Goal: Task Accomplishment & Management: Manage account settings

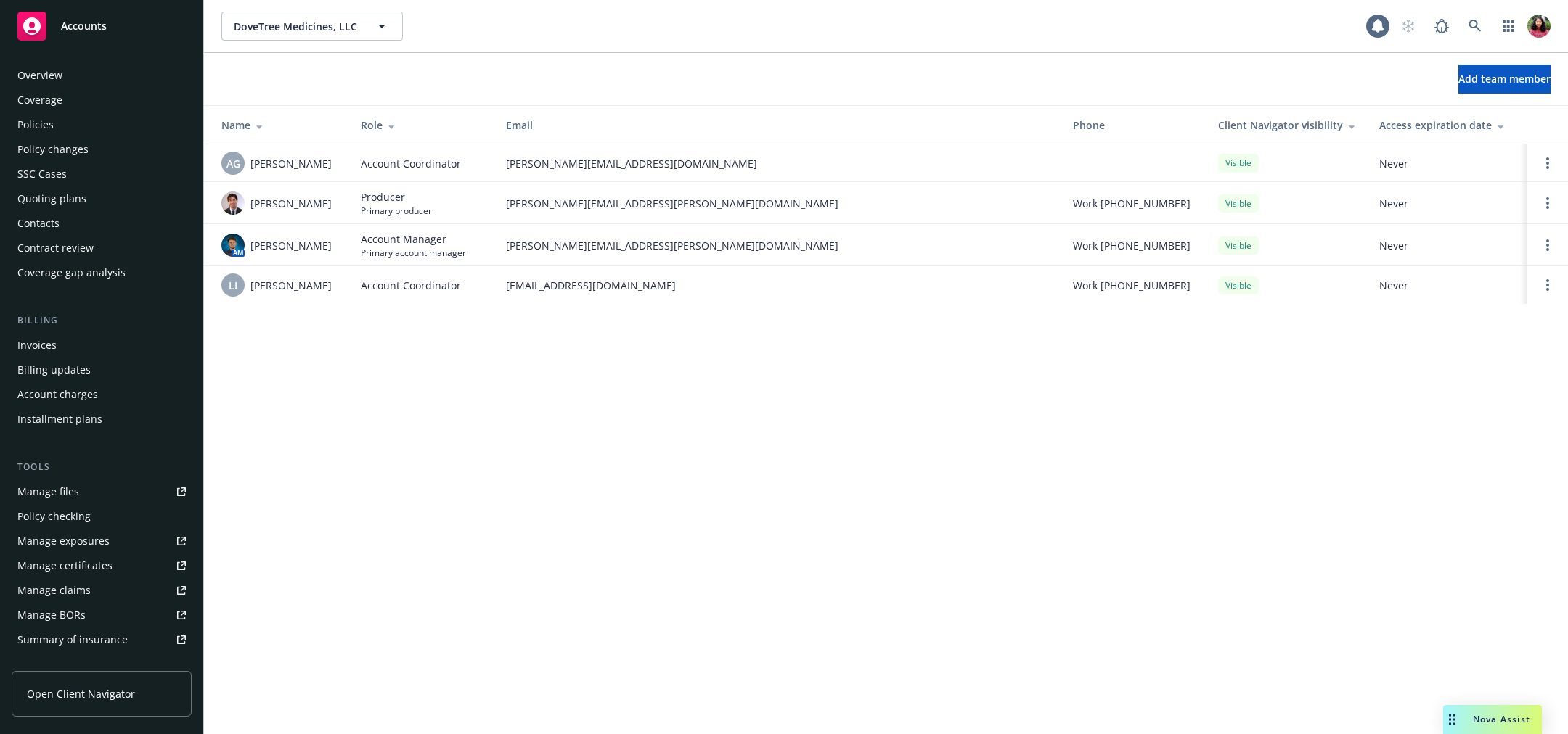
scroll to position [259, 0]
